Goal: Information Seeking & Learning: Learn about a topic

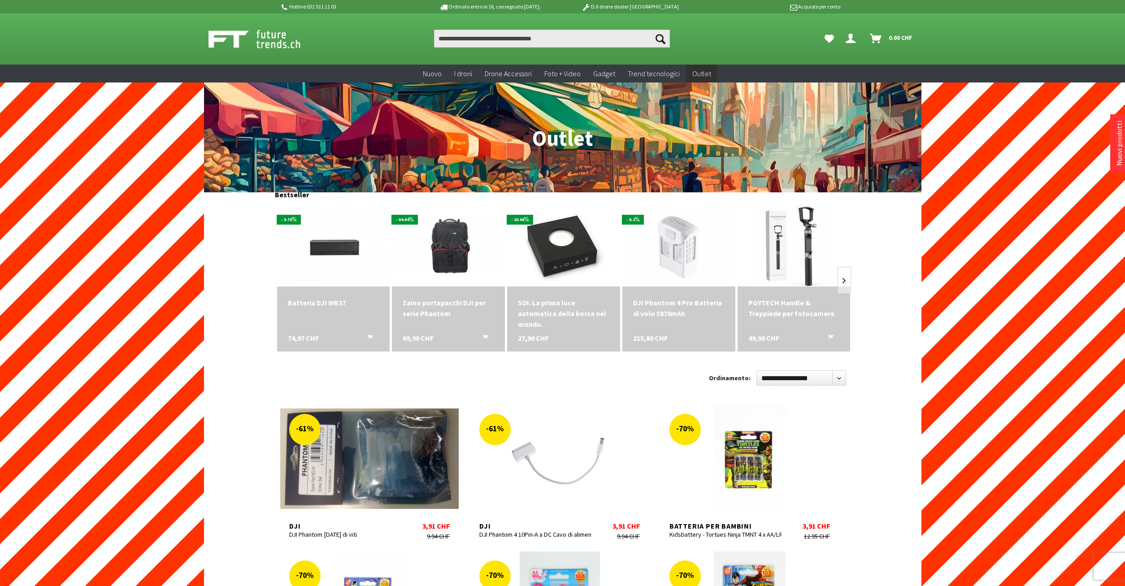
click at [640, 8] on p "DJI drone dealer Svizzera" at bounding box center [630, 6] width 140 height 11
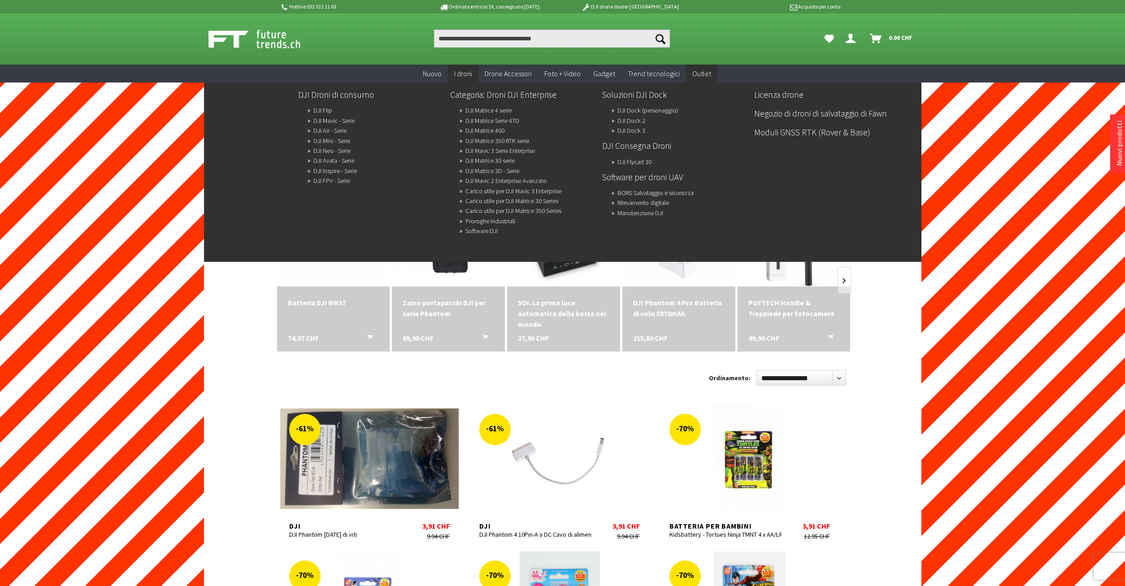
click at [462, 74] on span "I droni" at bounding box center [463, 73] width 18 height 9
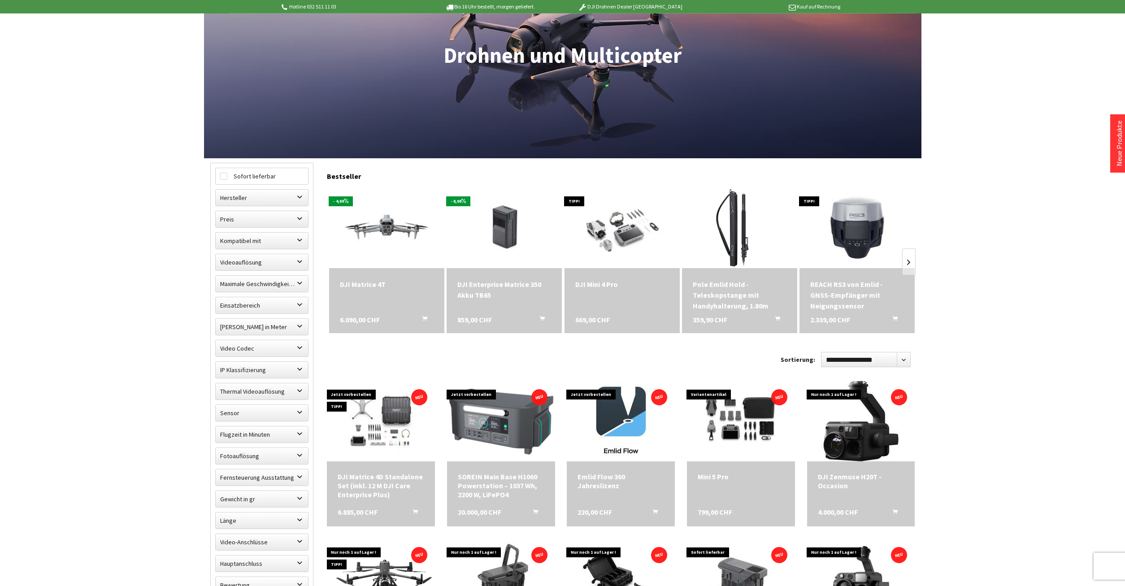
scroll to position [183, 0]
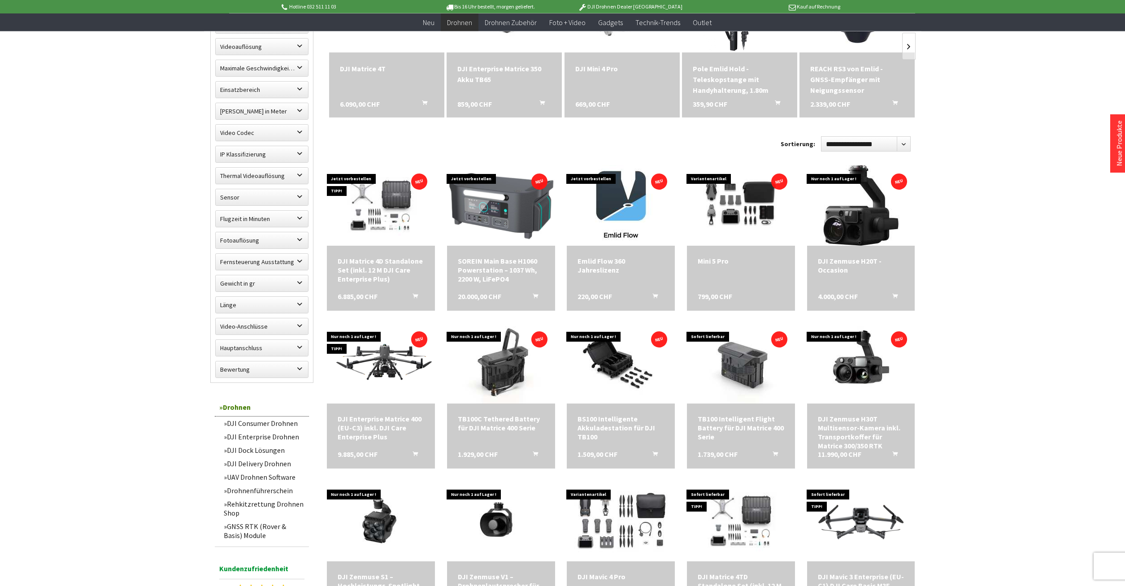
scroll to position [366, 0]
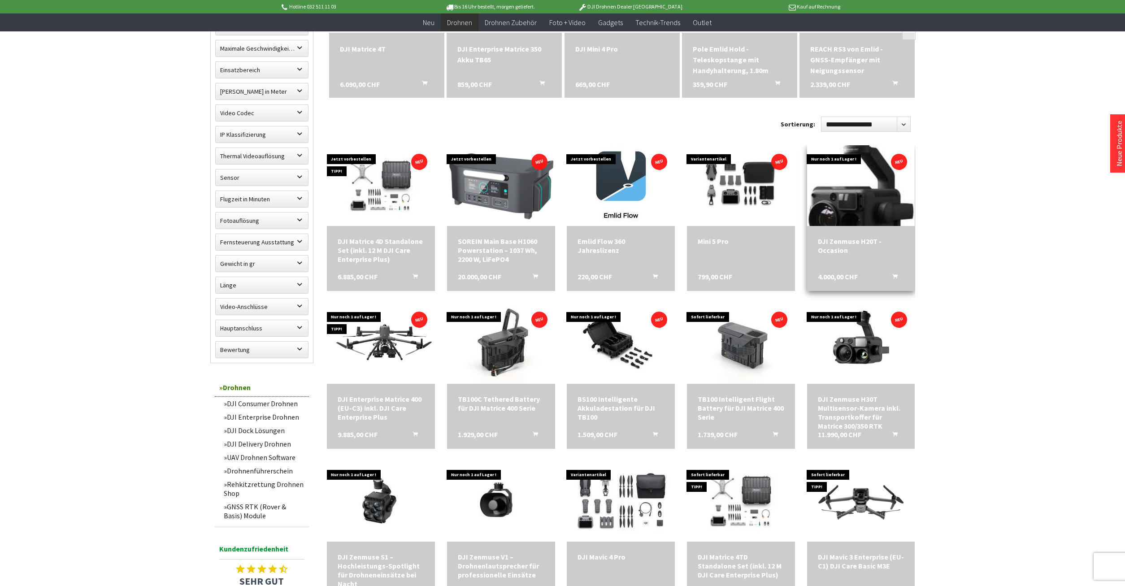
click at [856, 217] on img at bounding box center [861, 185] width 113 height 113
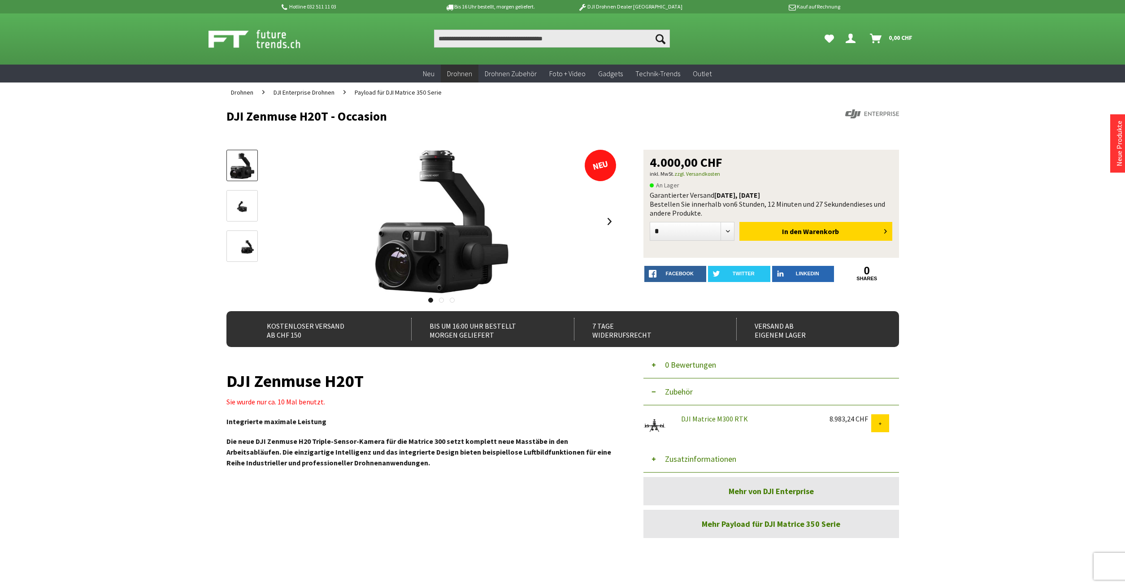
click at [277, 40] on img at bounding box center [265, 39] width 112 height 22
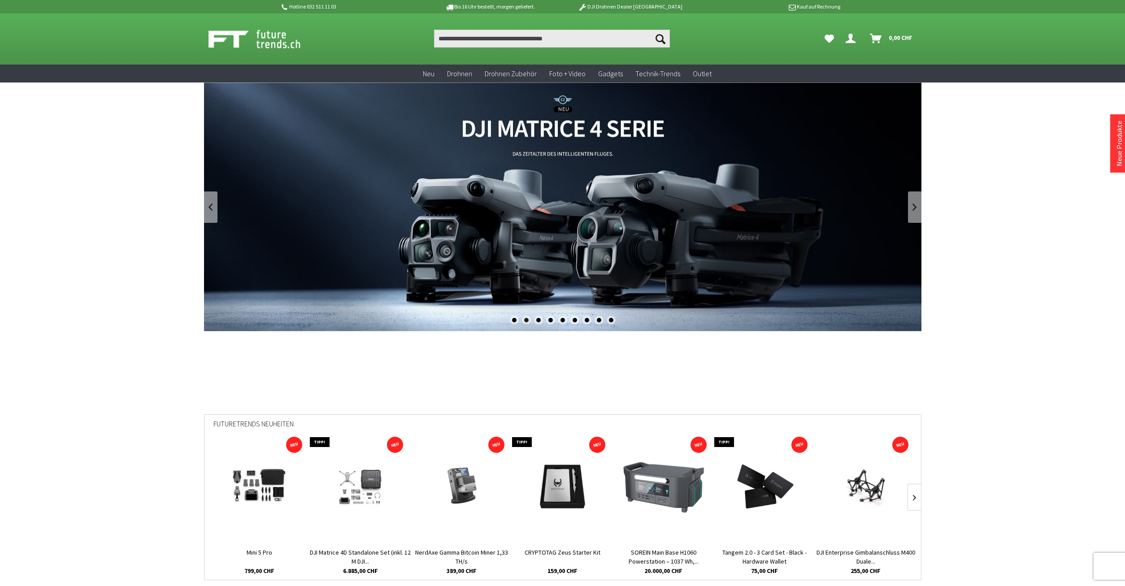
click at [620, 178] on link "DJI Matrice 4 Enterprise Drohnen Serie - M4T und M4E" at bounding box center [563, 207] width 718 height 249
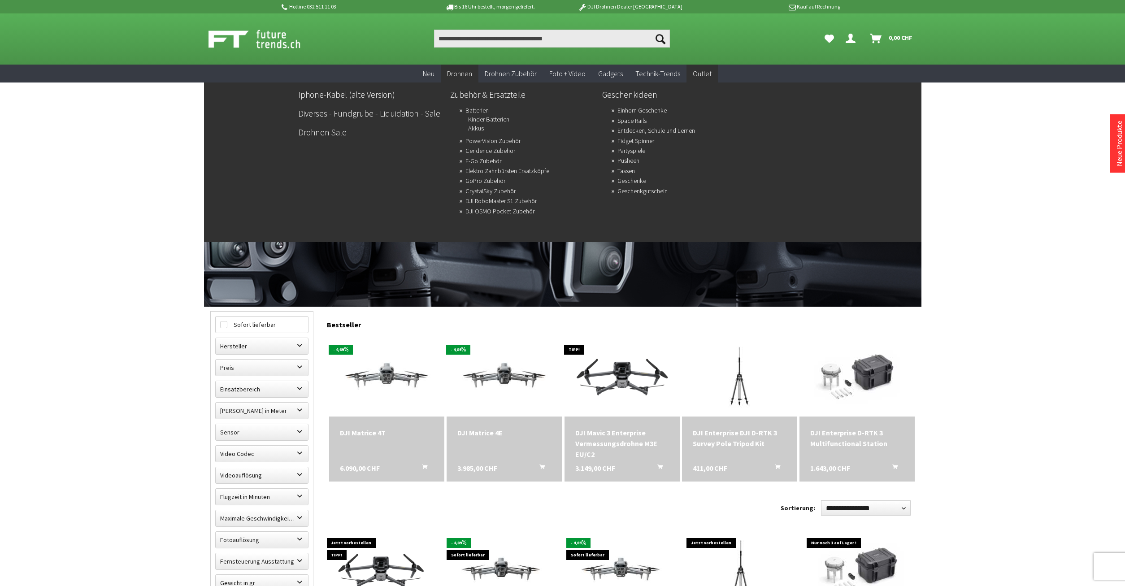
click at [697, 76] on span "Outlet" at bounding box center [702, 73] width 19 height 9
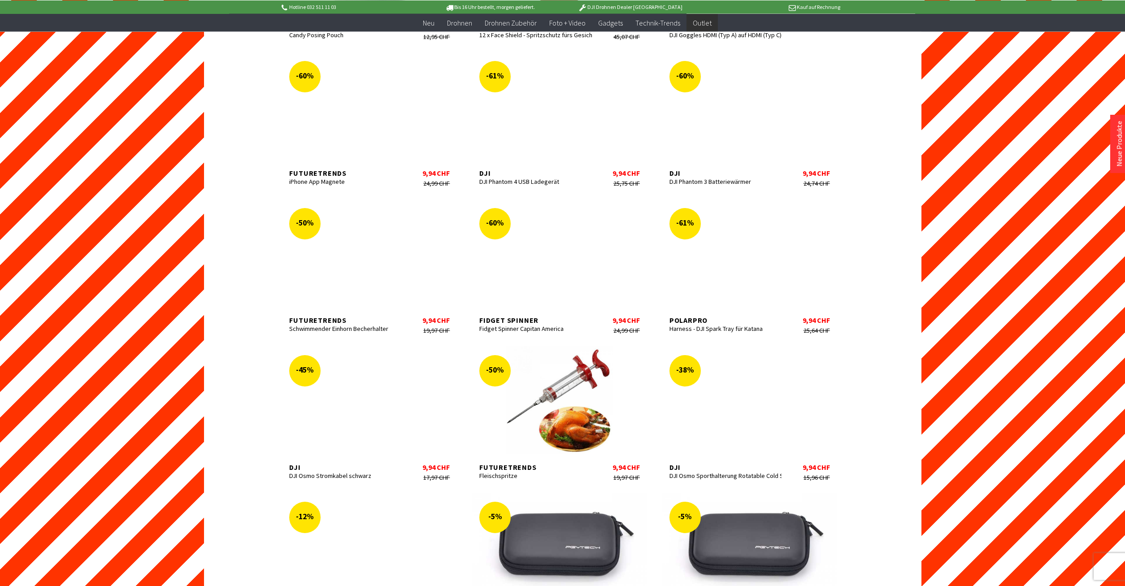
scroll to position [2105, 0]
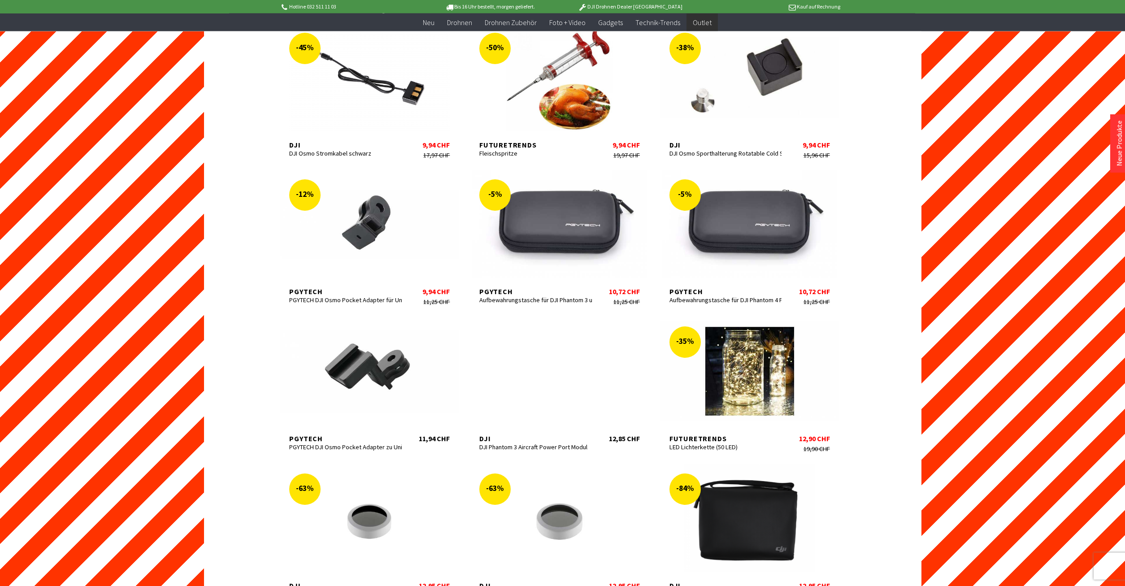
scroll to position [2425, 0]
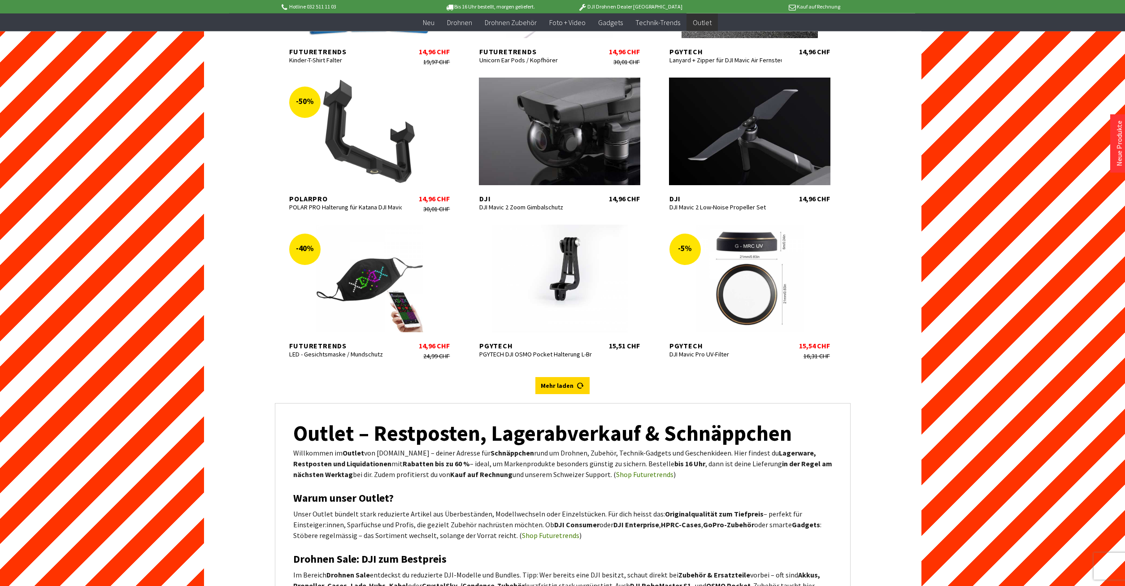
scroll to position [3569, 0]
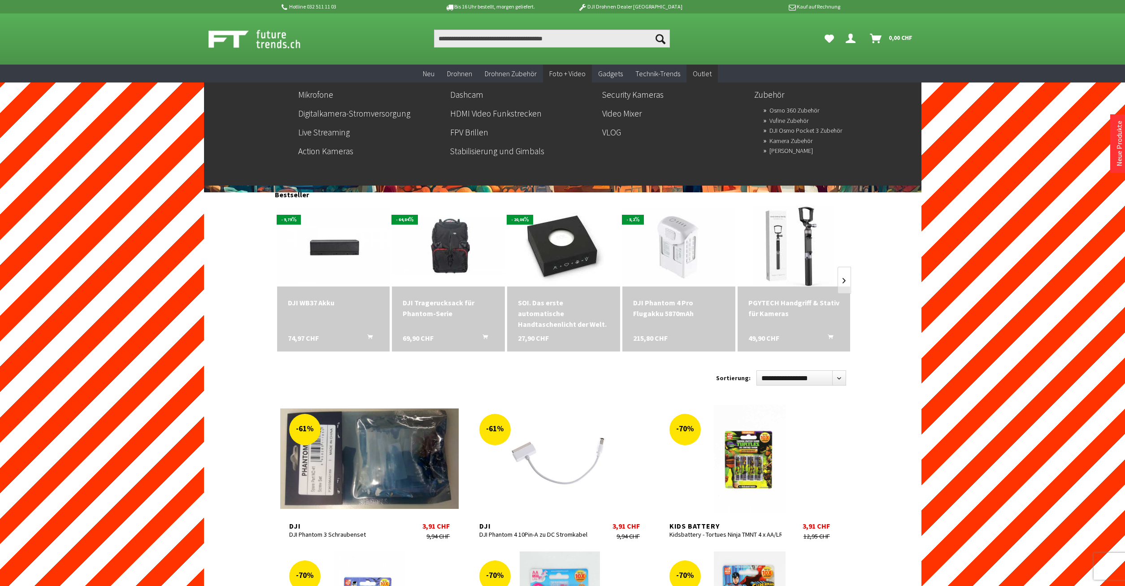
click at [567, 76] on span "Foto + Video" at bounding box center [567, 73] width 36 height 9
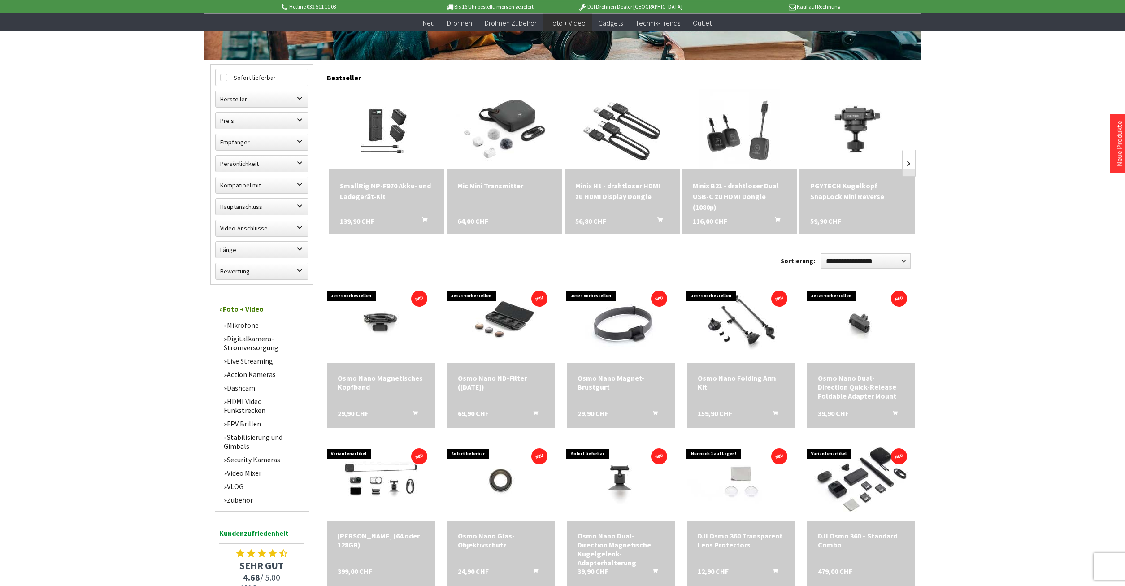
scroll to position [275, 0]
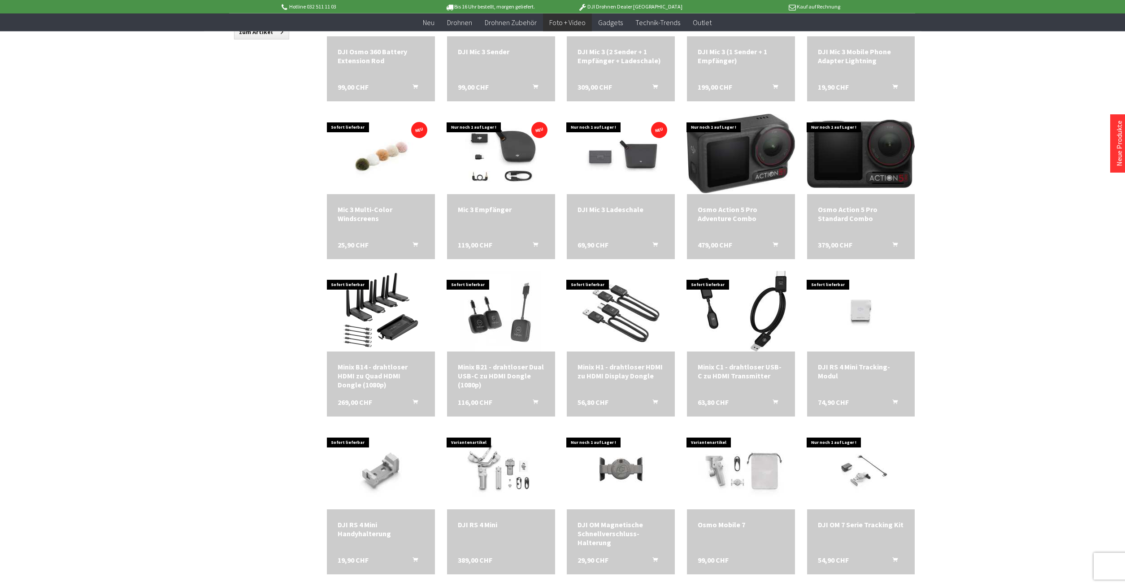
scroll to position [869, 0]
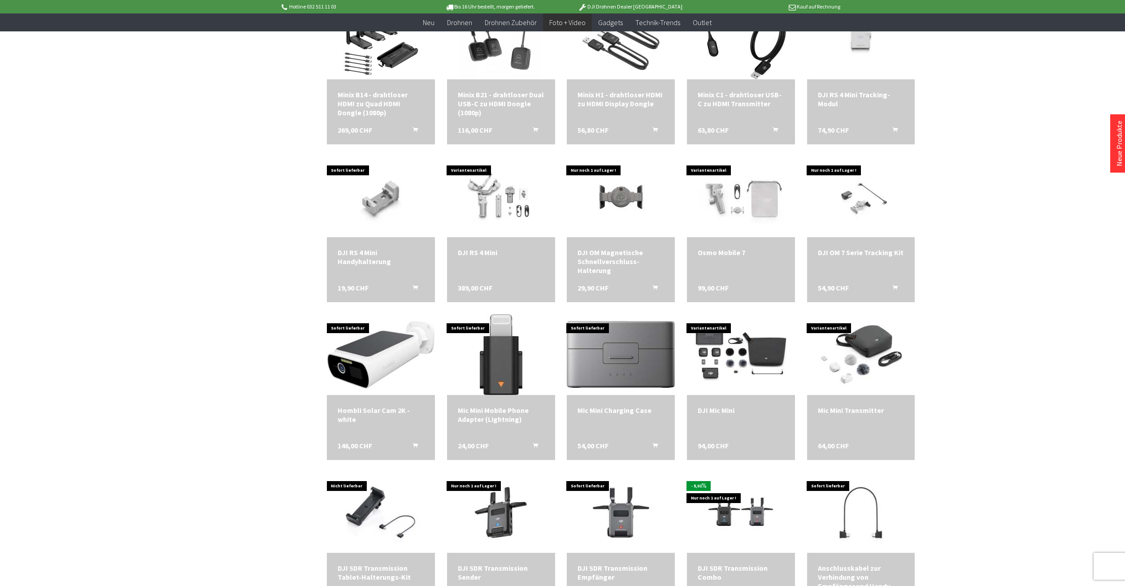
scroll to position [1418, 0]
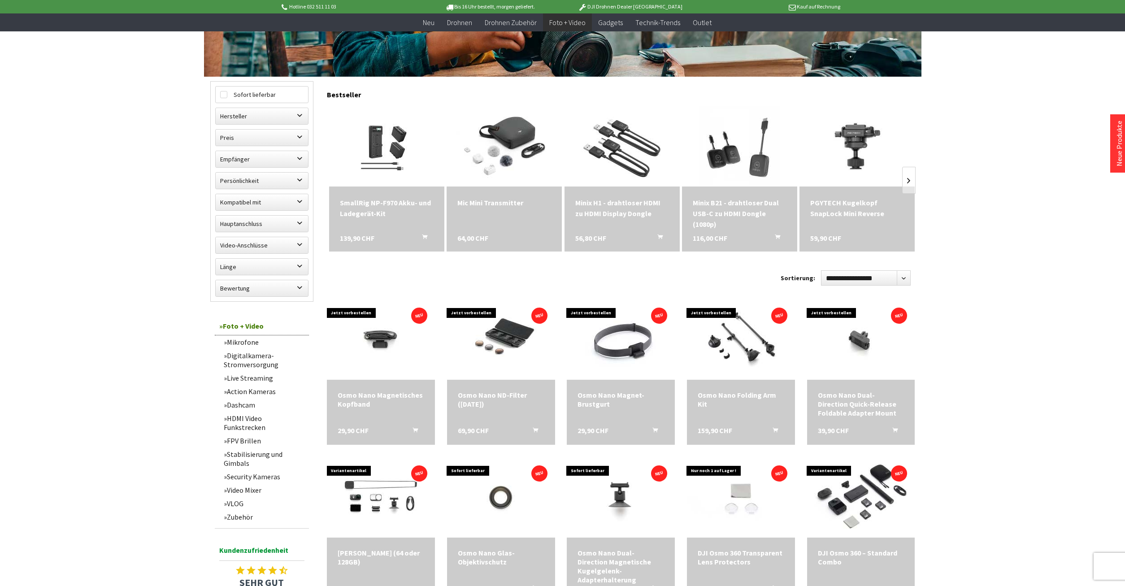
scroll to position [137, 0]
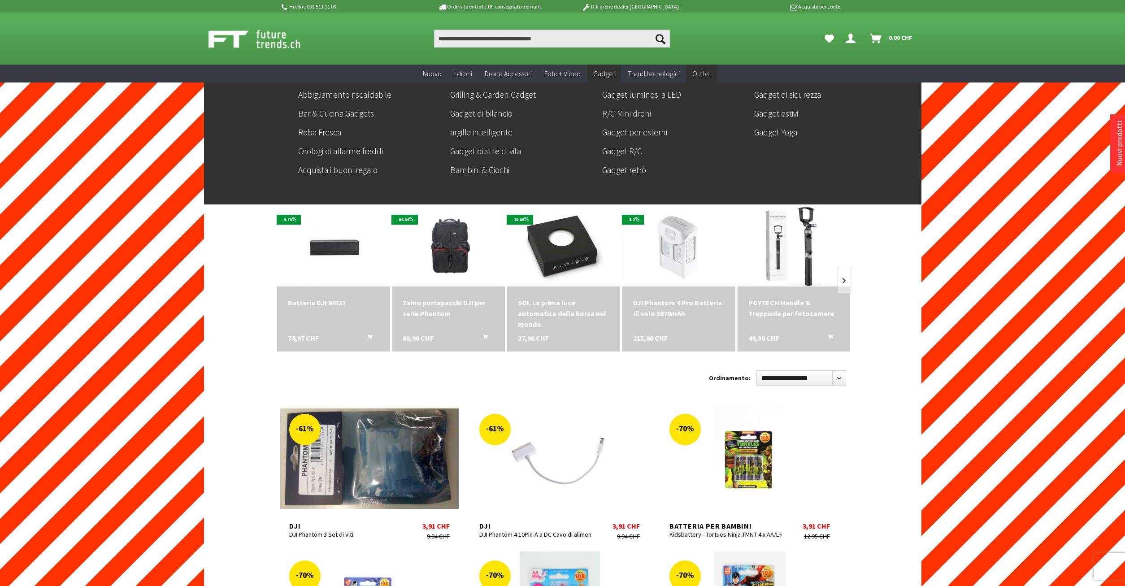
click at [618, 112] on link "R/C Mini droni" at bounding box center [674, 113] width 145 height 15
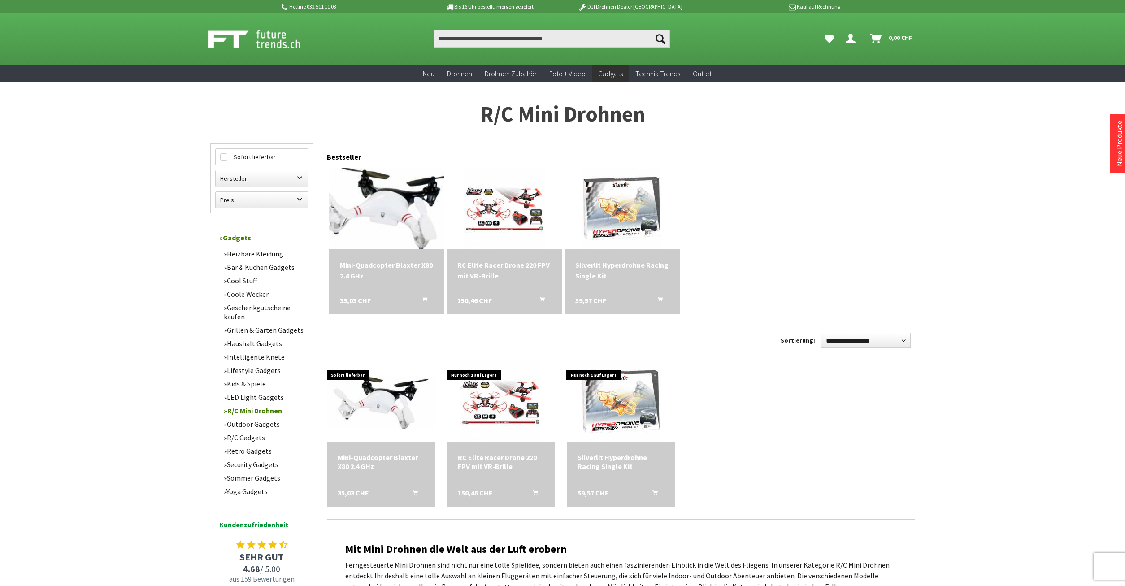
click at [379, 214] on img at bounding box center [386, 208] width 161 height 81
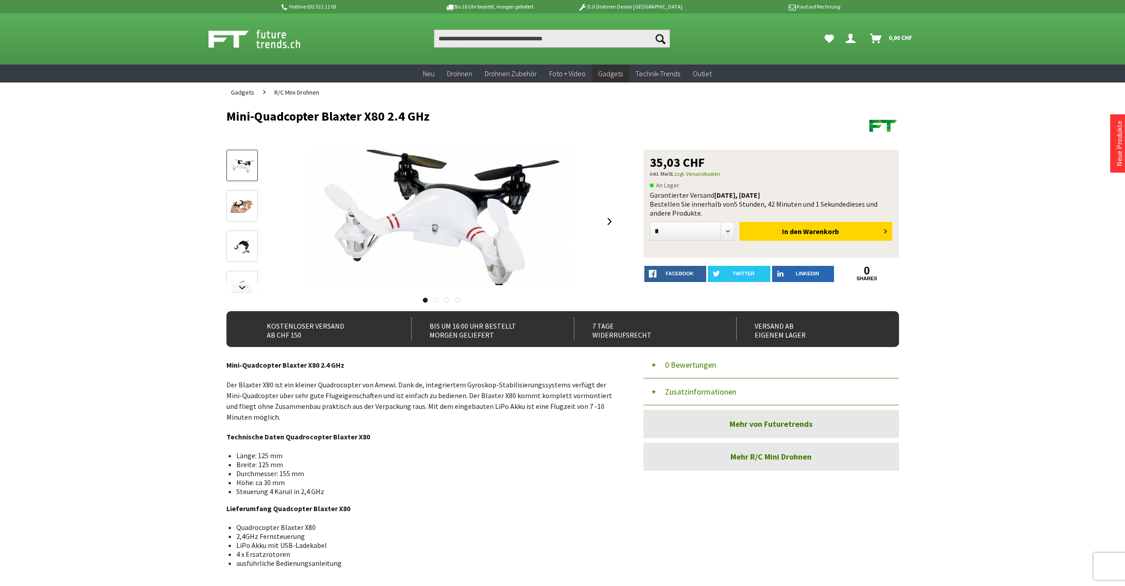
click at [953, 178] on div "Hotline 032 511 11 03 Bis 16 Uhr bestellt, [DATE] geliefert. DJI Drohnen Dealer…" at bounding box center [562, 442] width 1125 height 885
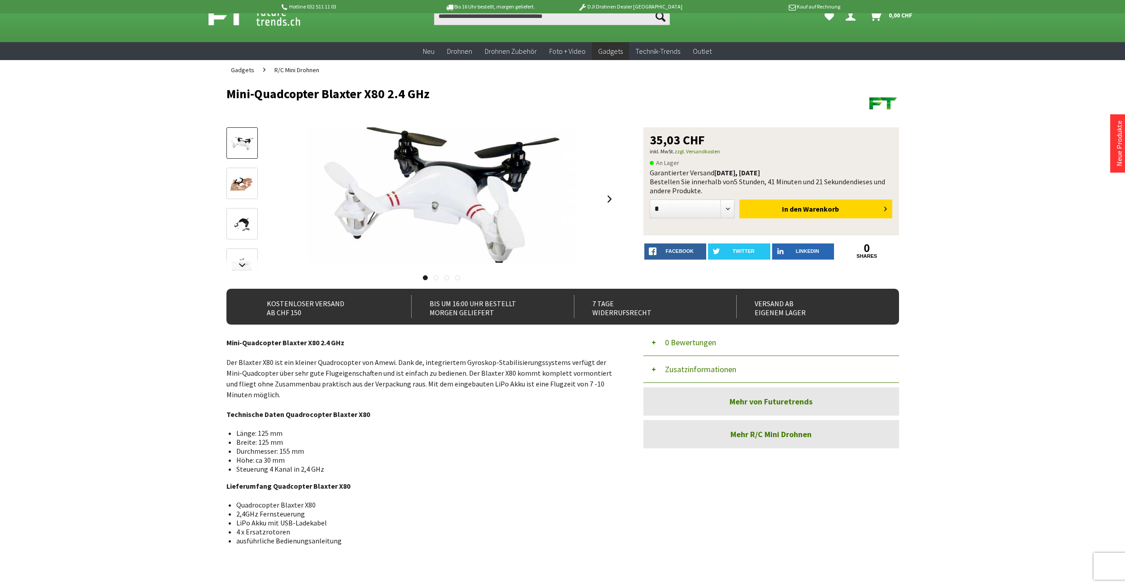
scroll to position [6, 0]
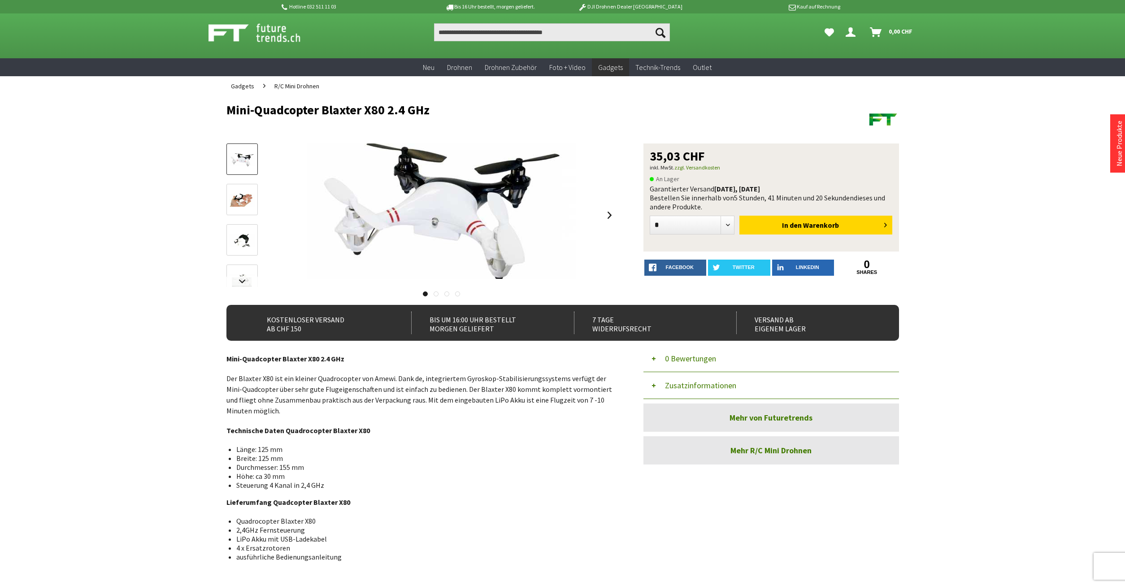
click at [602, 215] on div at bounding box center [442, 216] width 350 height 144
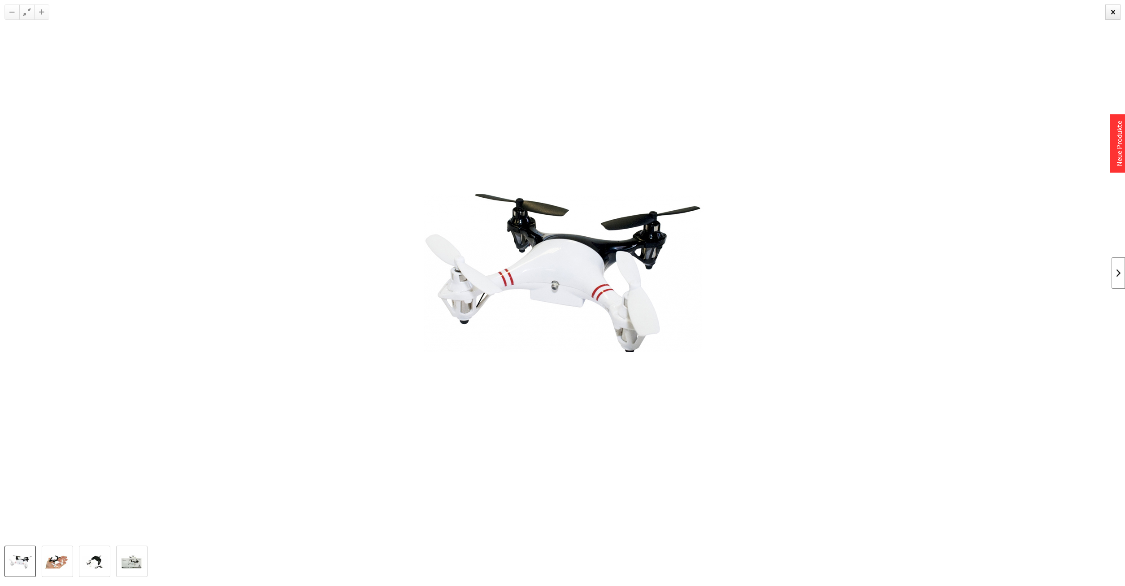
click at [1122, 274] on link at bounding box center [1118, 272] width 13 height 31
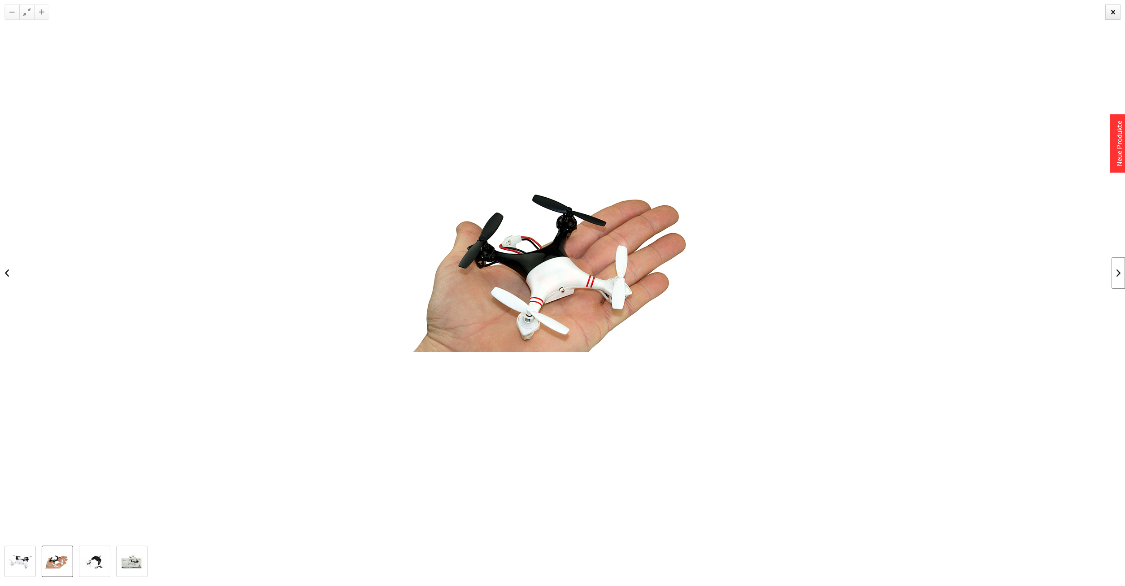
click at [1122, 274] on link at bounding box center [1118, 272] width 13 height 31
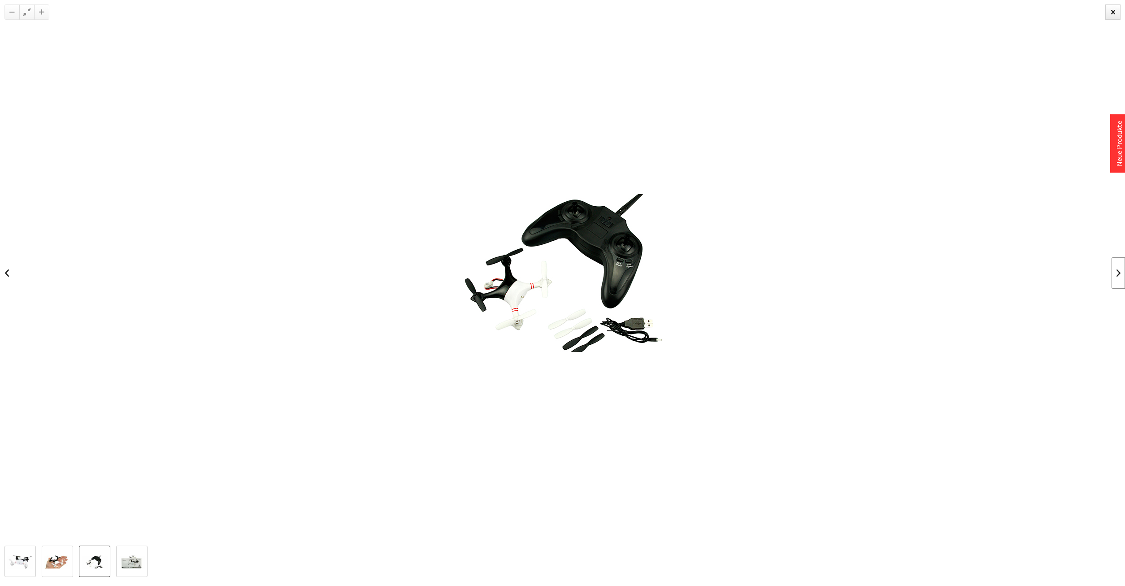
click at [1122, 274] on link at bounding box center [1118, 272] width 13 height 31
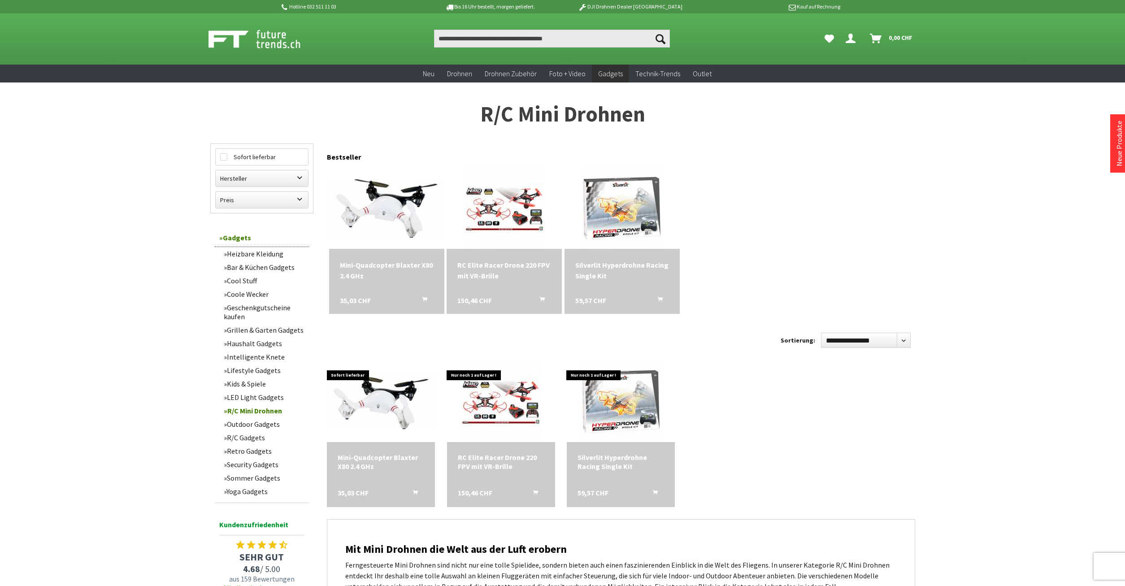
click at [851, 201] on div "Sofort lieferbar Mini-Quadcopter Blaxter X80 2.4 GHz 35,03 CHF In den Warenkorb…" at bounding box center [621, 242] width 588 height 153
